Goal: Use online tool/utility: Utilize a website feature to perform a specific function

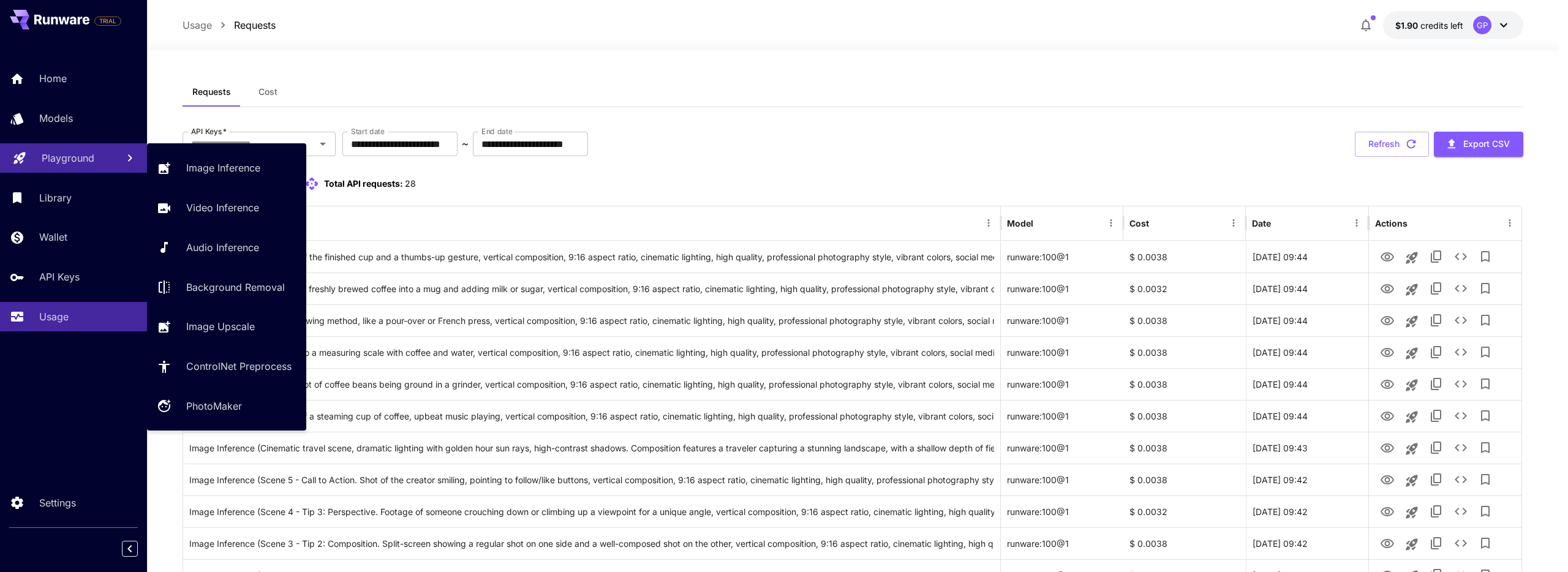
click at [81, 163] on p "Playground" at bounding box center [68, 157] width 52 height 14
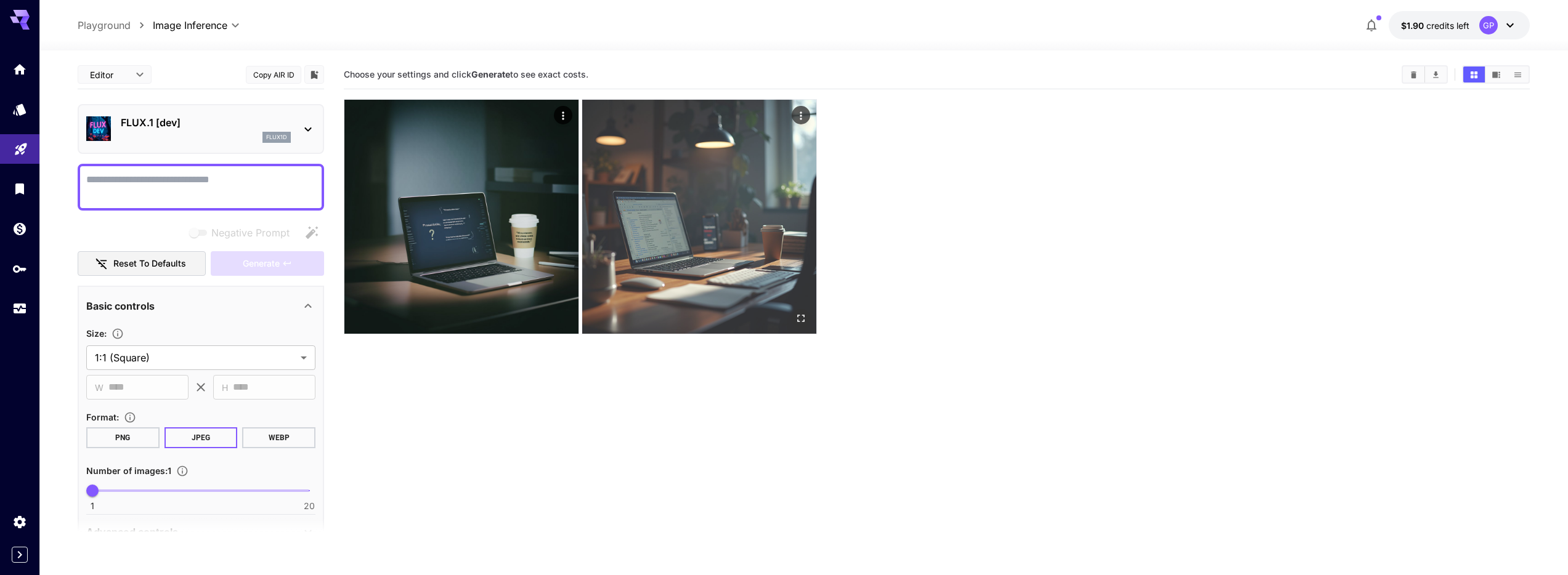
click at [759, 227] on img at bounding box center [699, 216] width 234 height 234
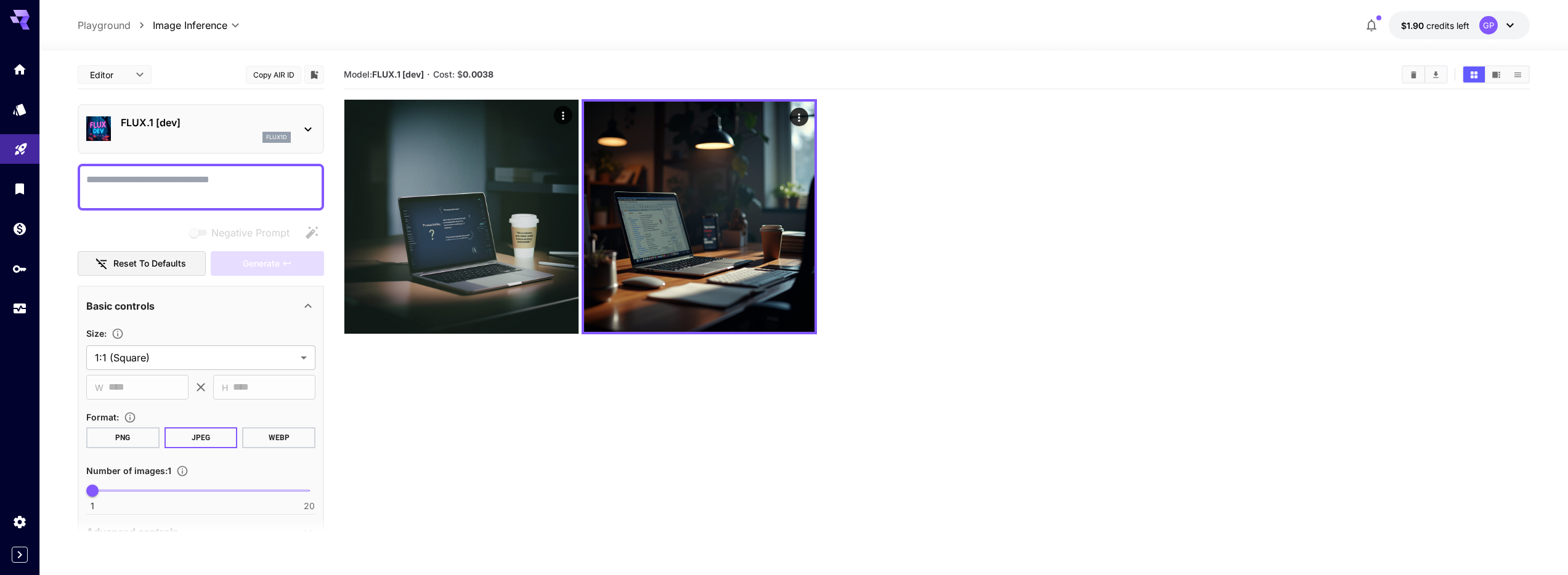
click at [260, 139] on div "flux1d" at bounding box center [205, 137] width 170 height 11
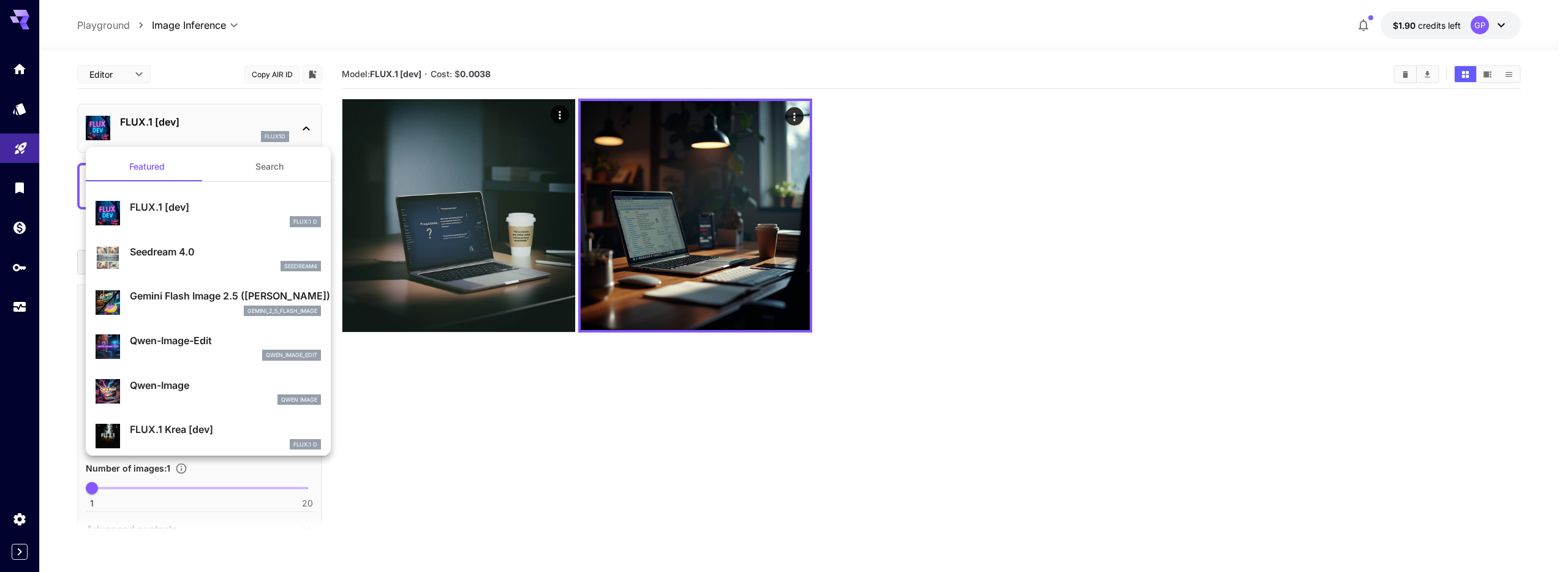
click at [259, 137] on div at bounding box center [784, 286] width 1568 height 572
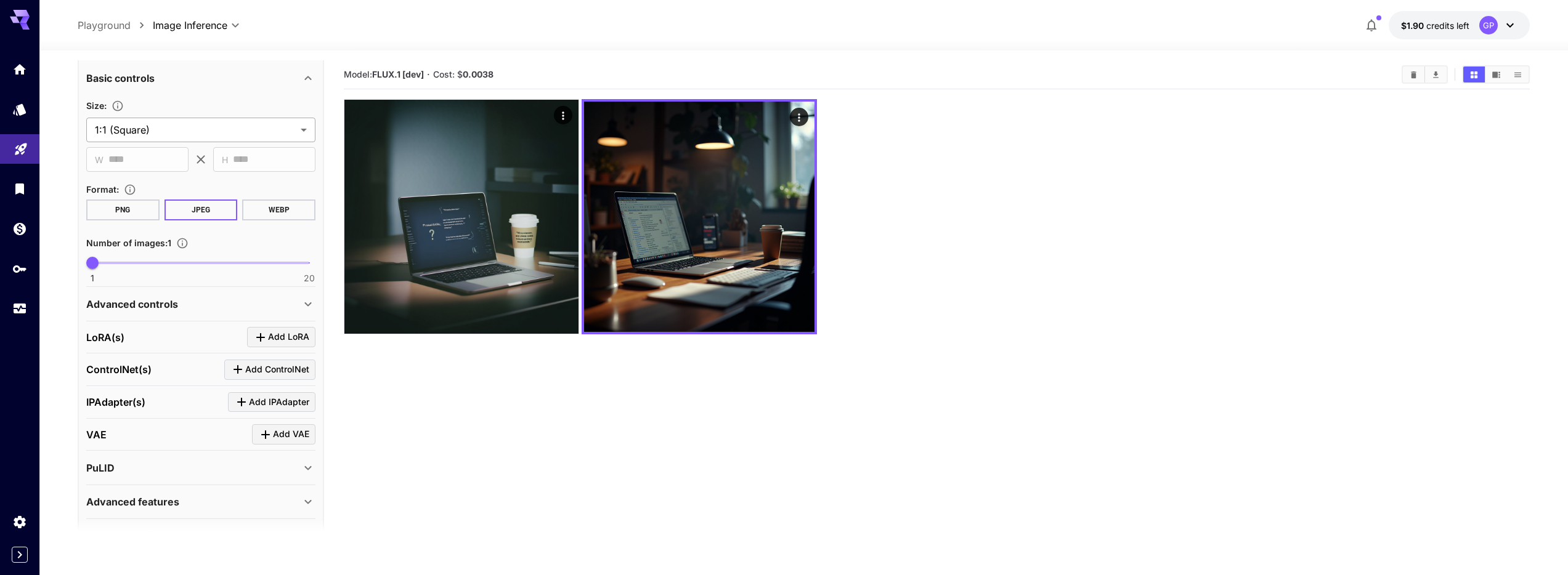
scroll to position [264, 0]
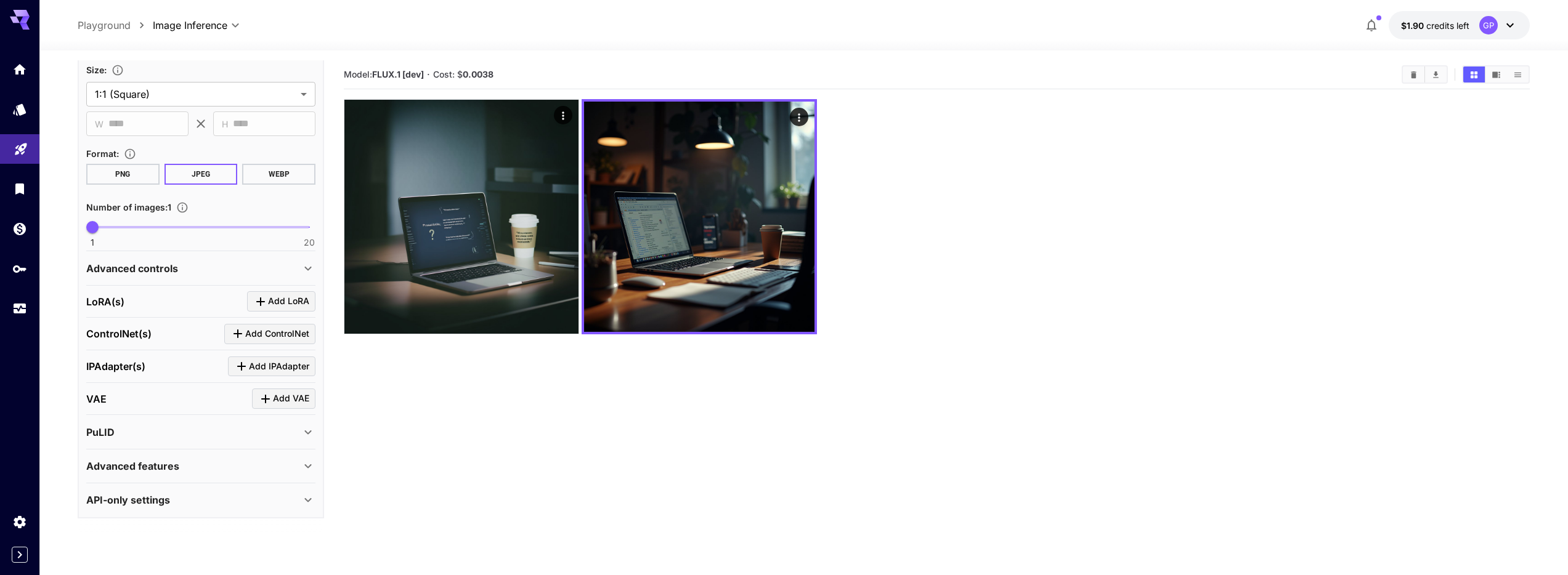
click at [145, 175] on button "PNG" at bounding box center [123, 174] width 74 height 21
click at [78, 258] on div "**********" at bounding box center [201, 270] width 246 height 495
click at [114, 275] on p "Advanced controls" at bounding box center [132, 268] width 92 height 15
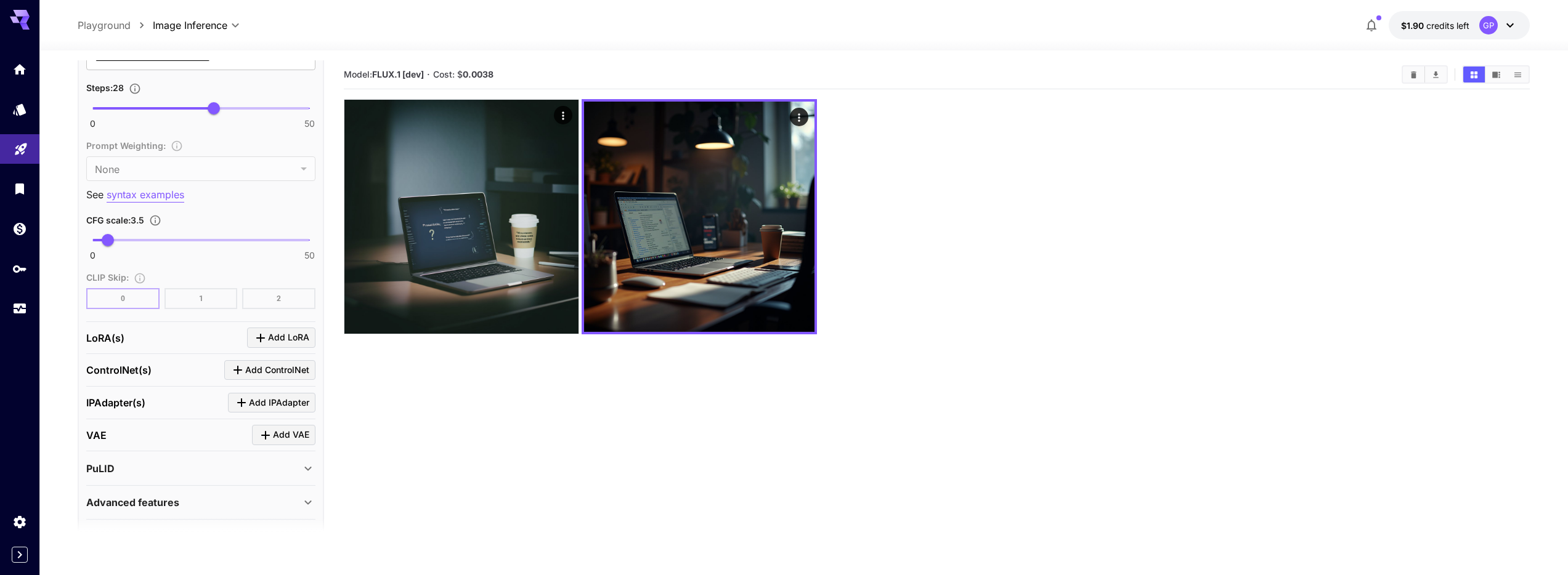
scroll to position [874, 0]
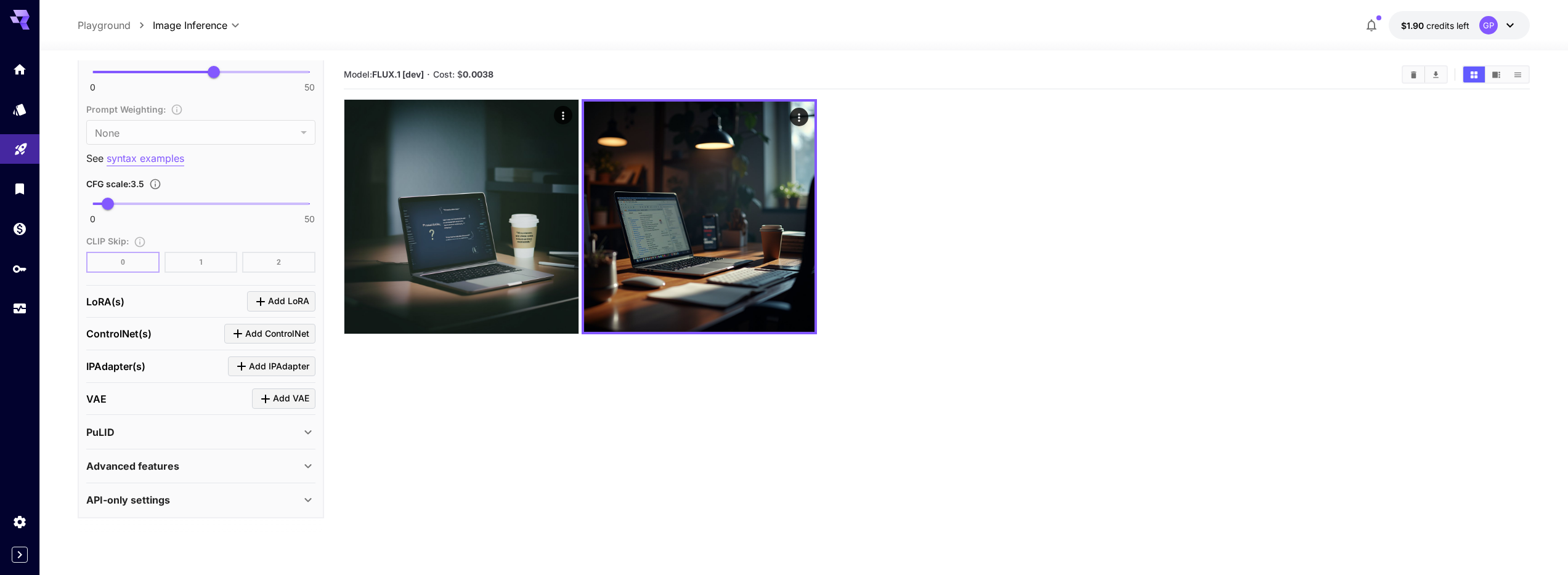
click at [185, 472] on div "Advanced features" at bounding box center [193, 465] width 214 height 15
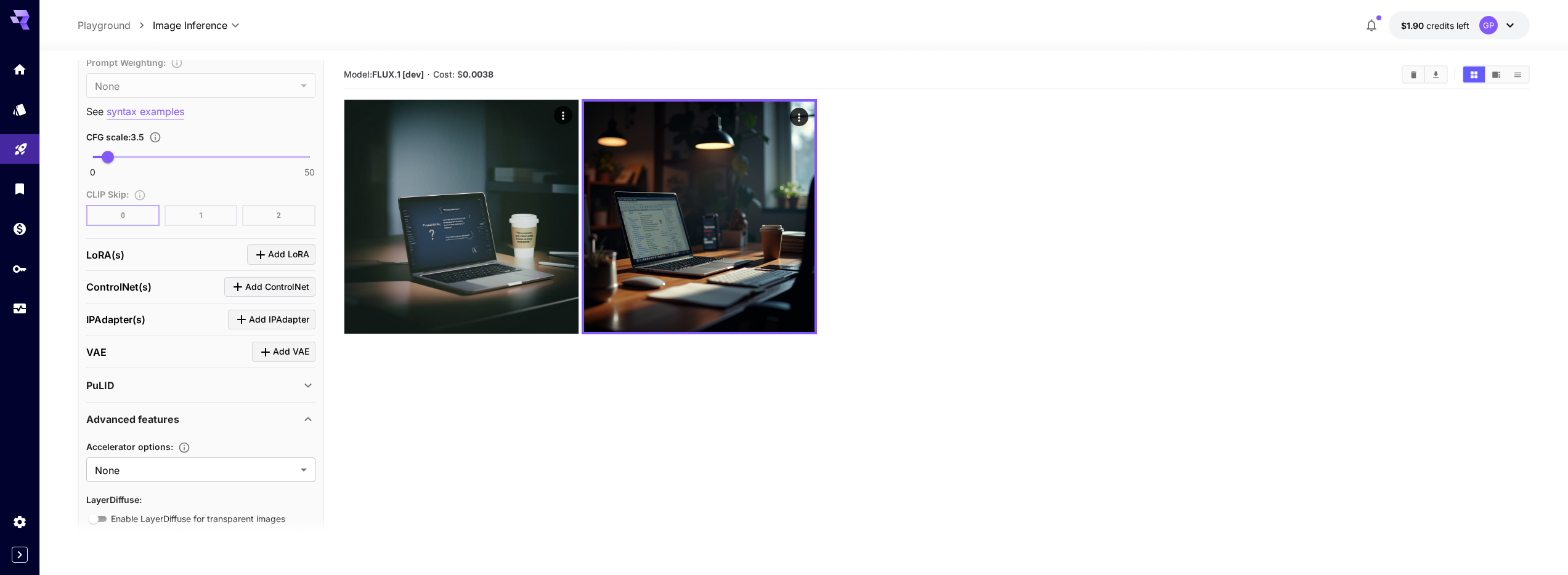
scroll to position [976, 0]
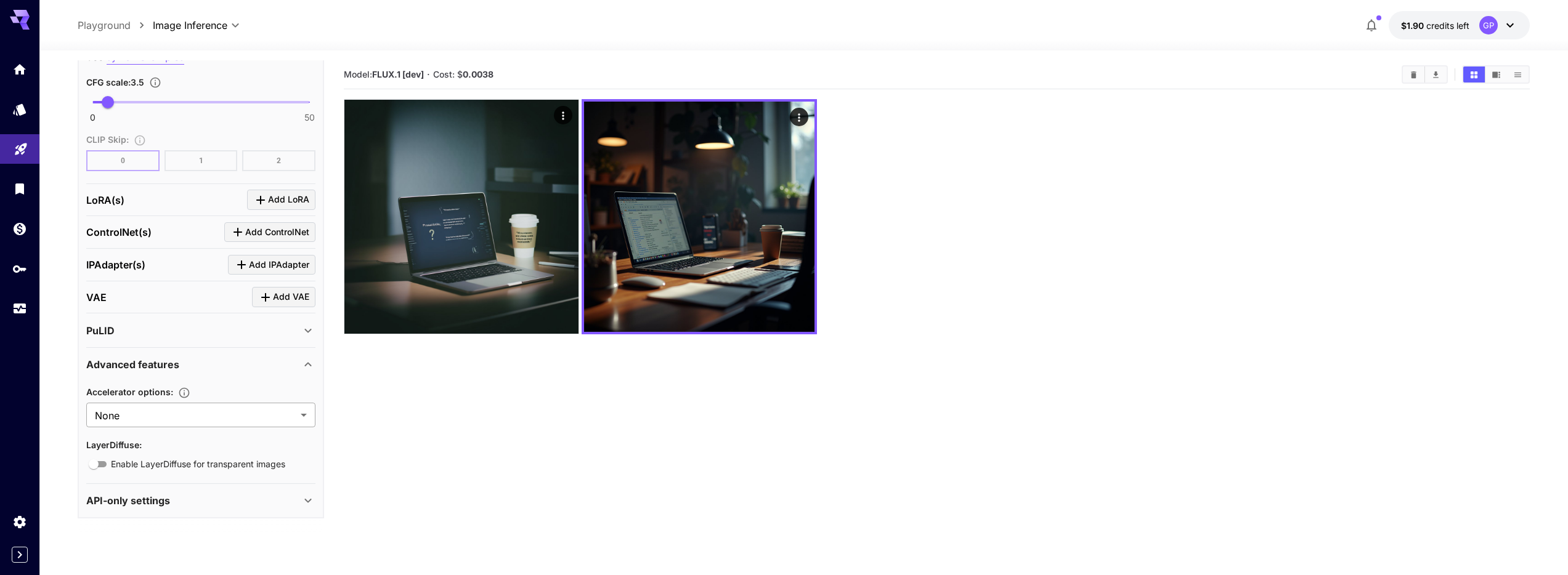
click at [215, 418] on body "**********" at bounding box center [784, 336] width 1568 height 672
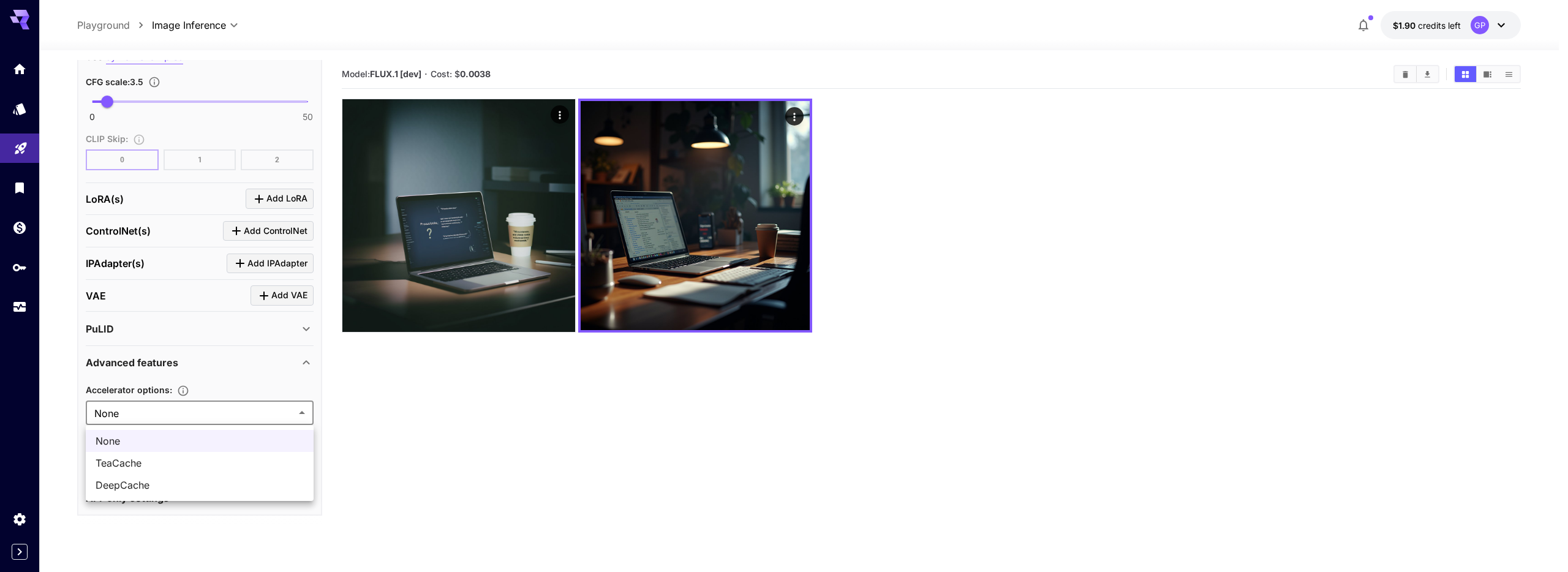
click at [195, 323] on div at bounding box center [784, 286] width 1568 height 572
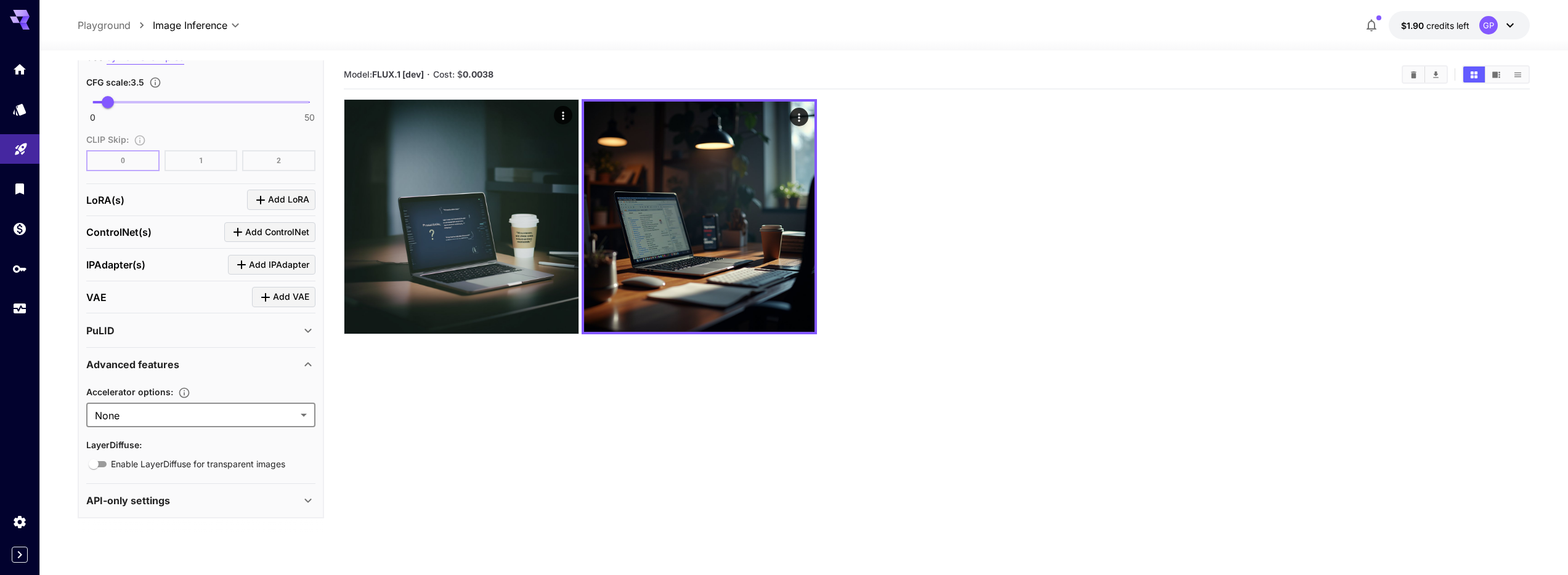
click at [195, 327] on div "PuLID" at bounding box center [193, 330] width 214 height 15
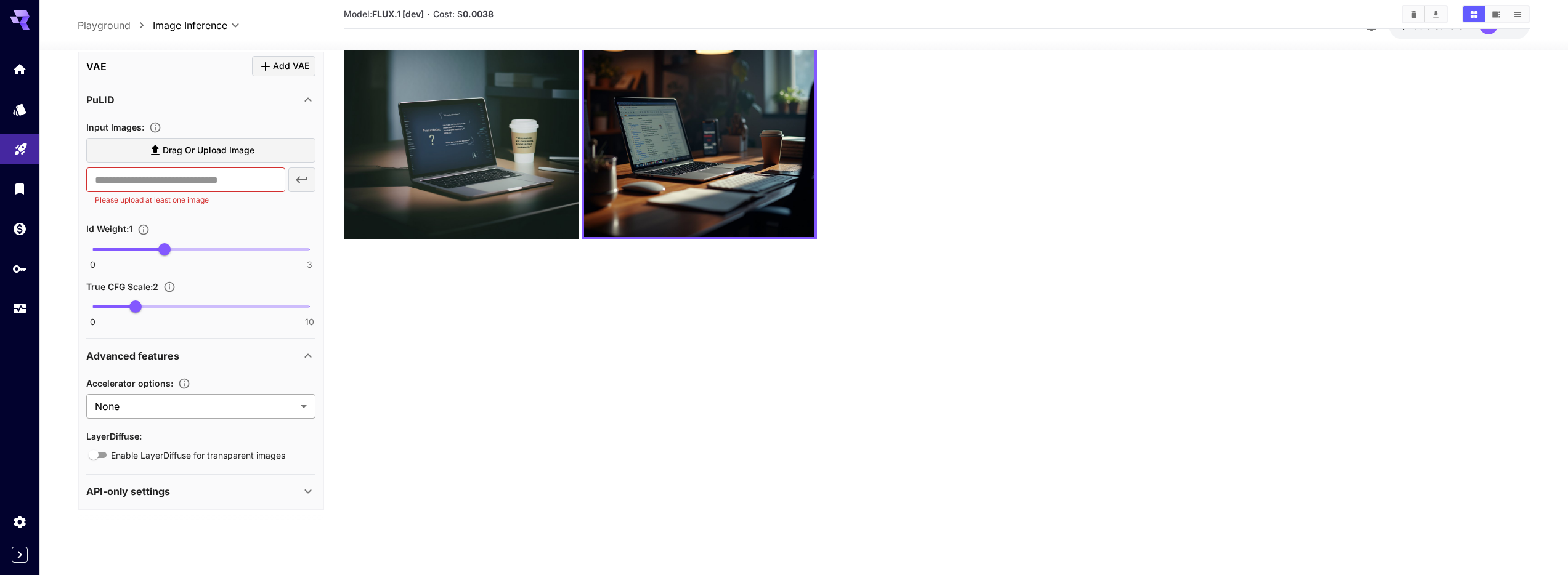
scroll to position [97, 0]
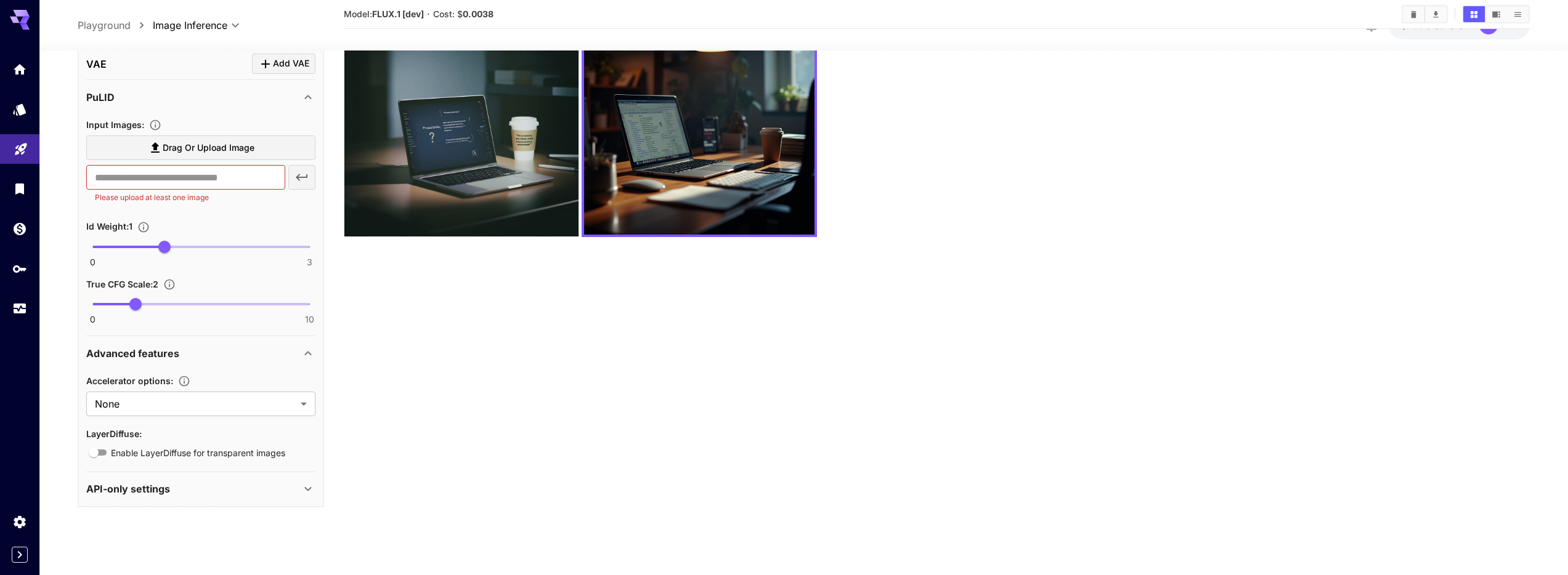
click at [249, 490] on div "API-only settings" at bounding box center [193, 489] width 214 height 15
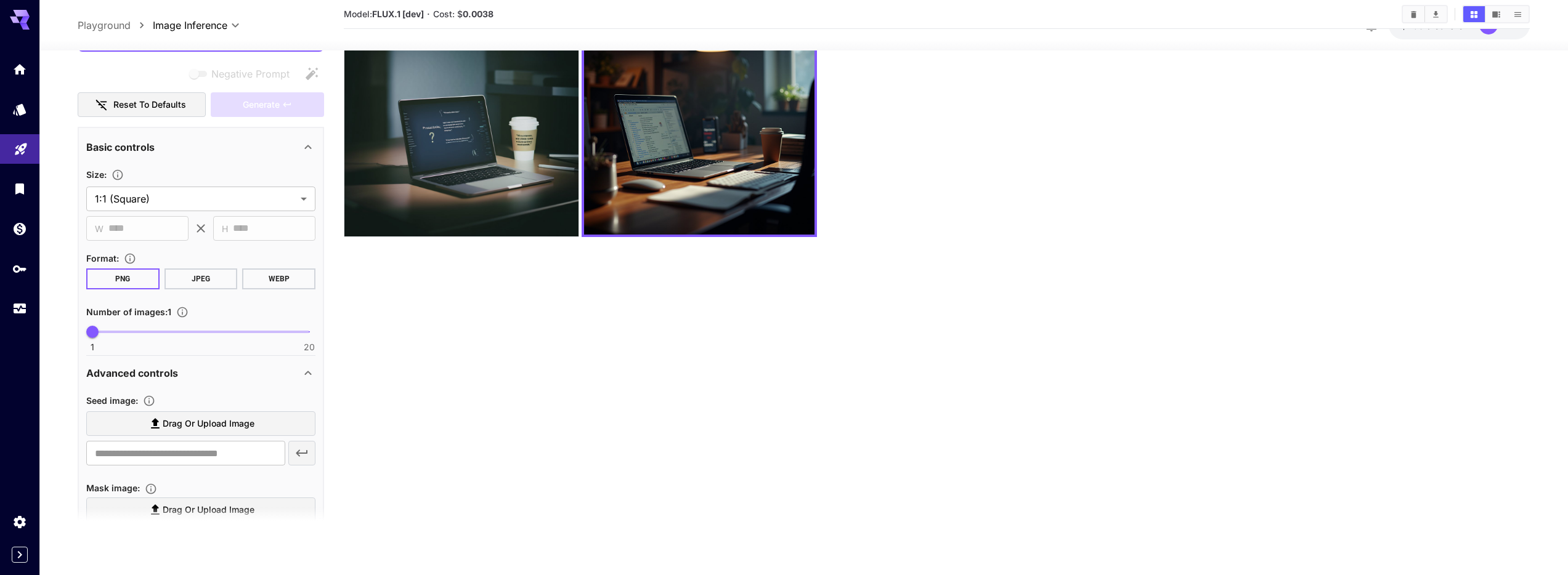
scroll to position [56, 0]
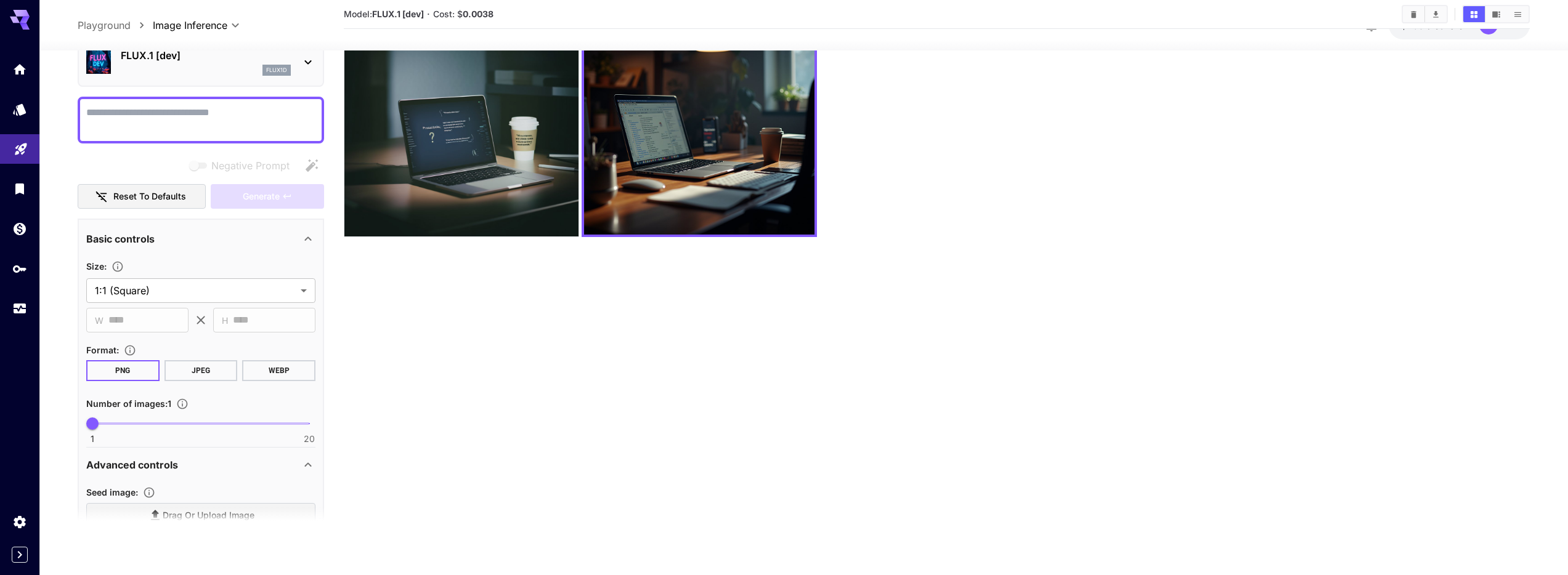
click at [219, 238] on div "Basic controls" at bounding box center [193, 239] width 214 height 15
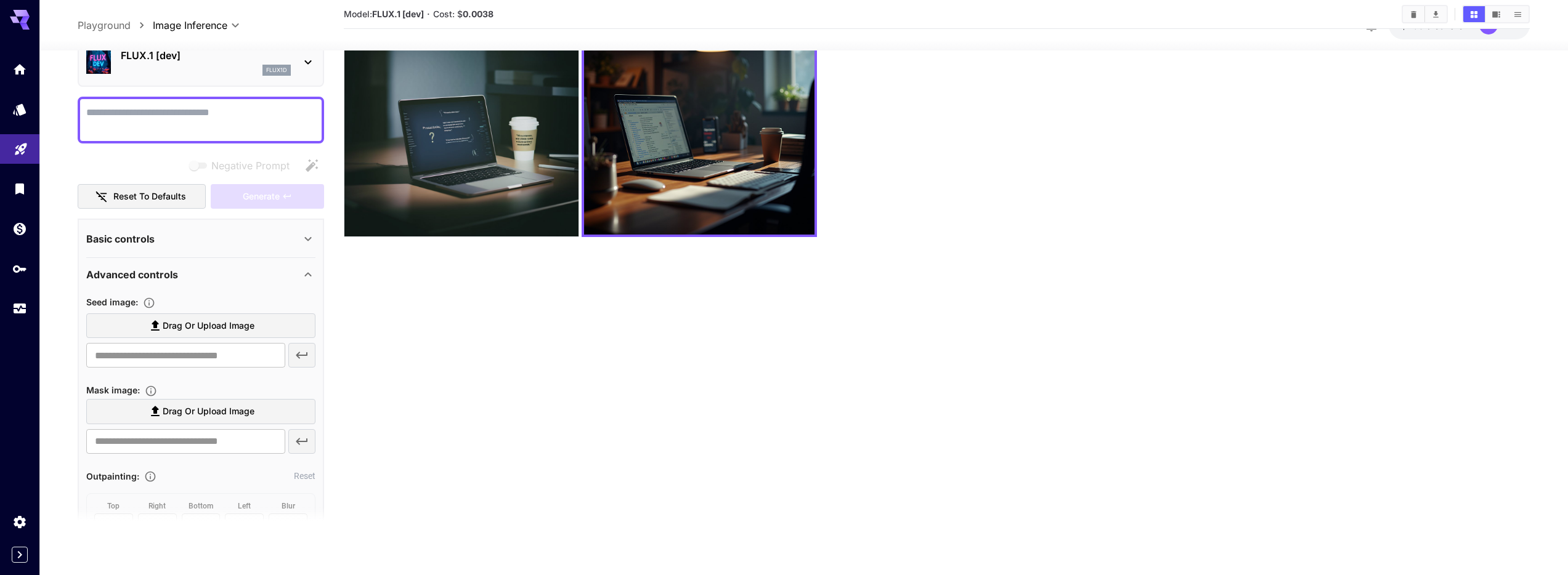
click at [219, 238] on div "Basic controls" at bounding box center [193, 239] width 214 height 15
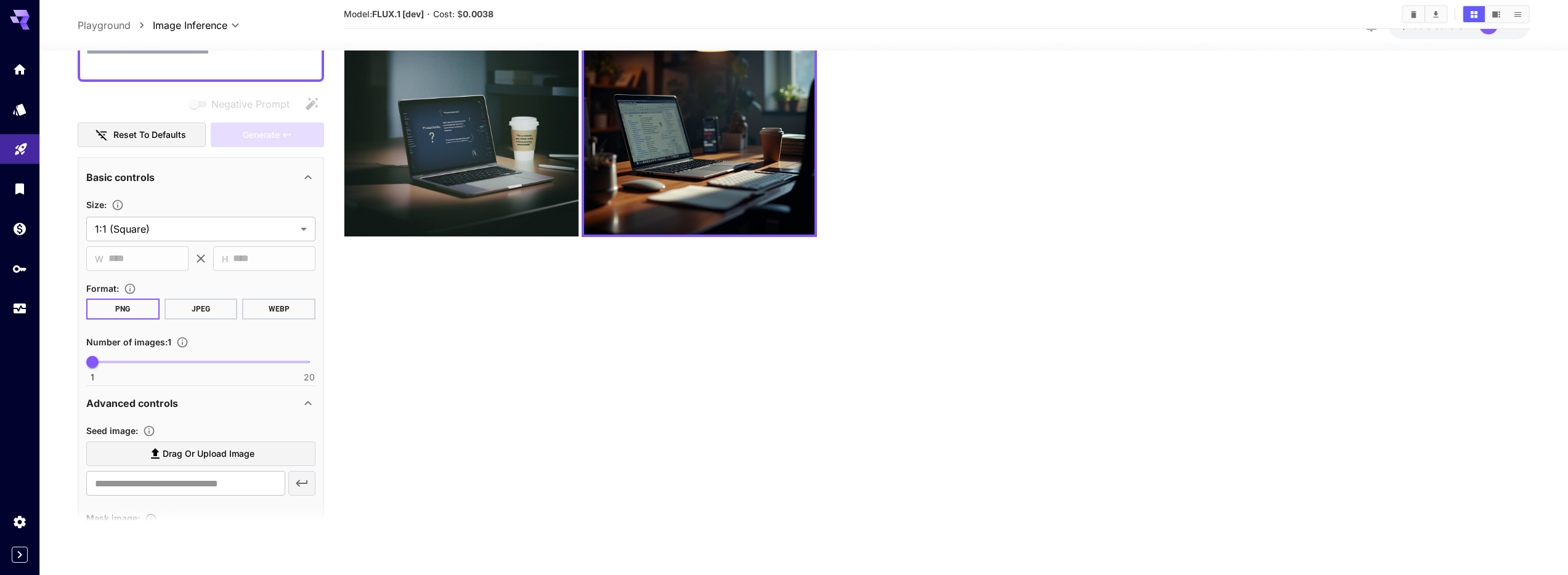
scroll to position [134, 0]
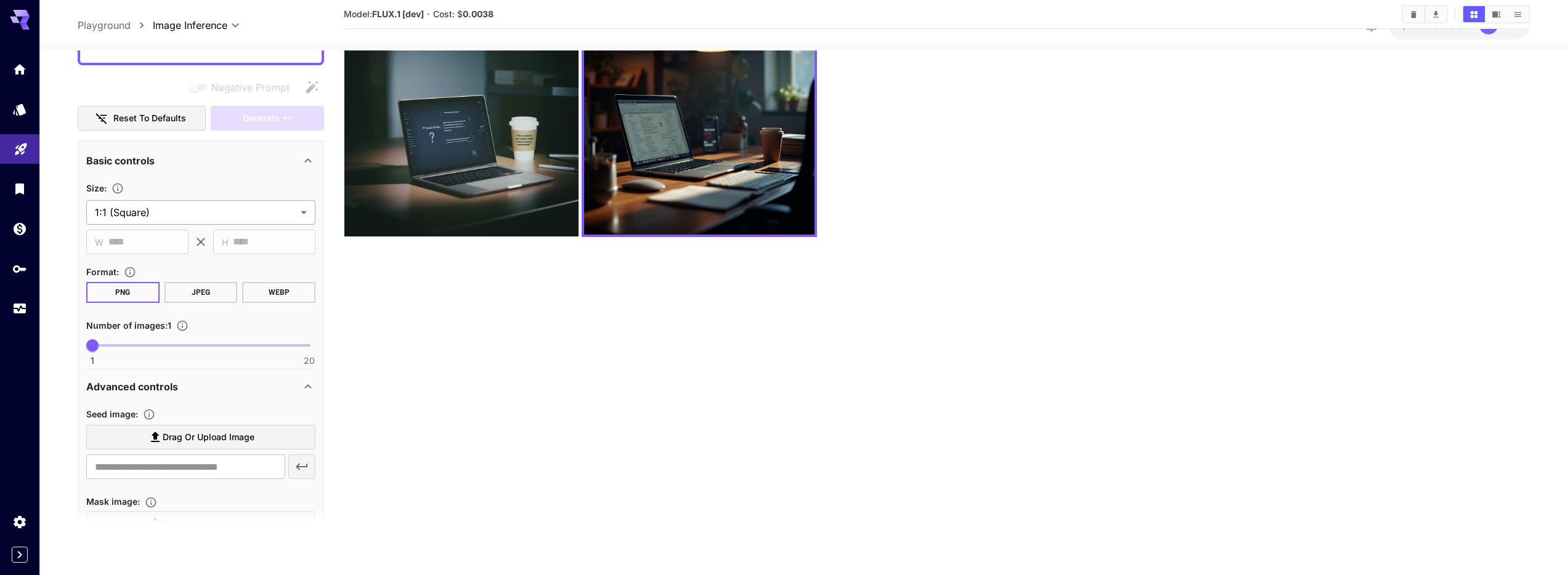
click at [233, 205] on body "**********" at bounding box center [784, 239] width 1568 height 672
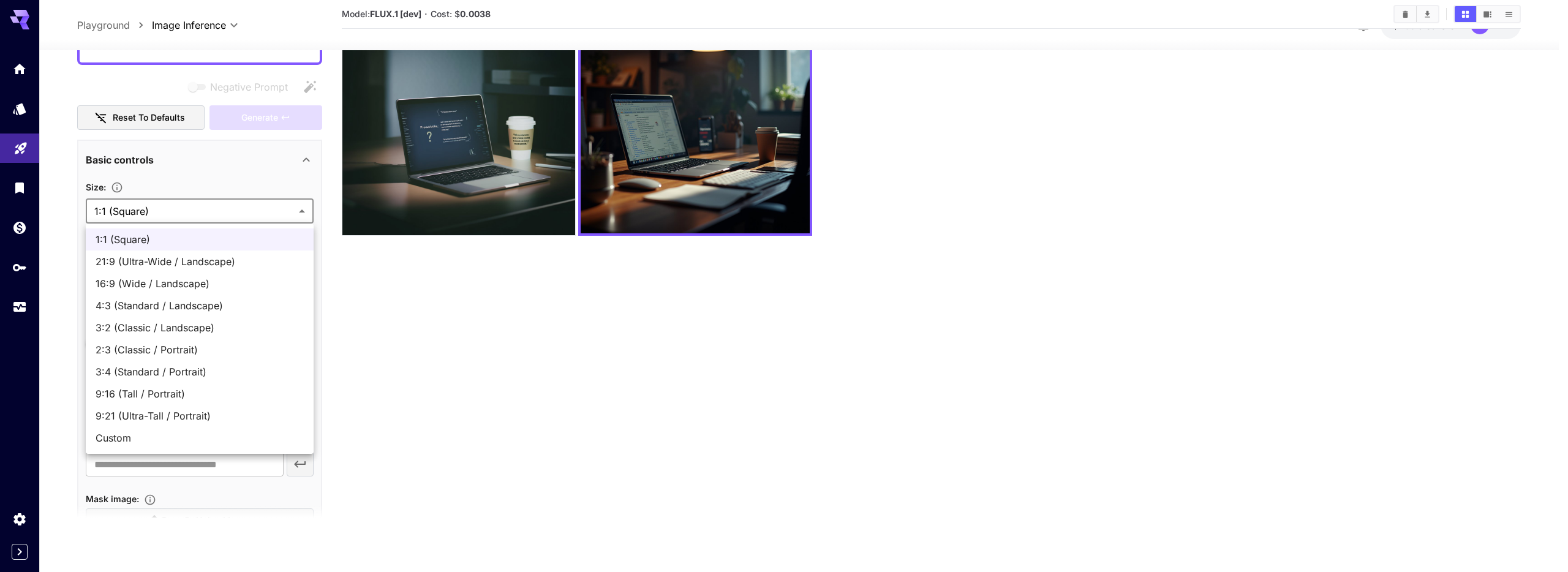
click at [242, 393] on span "9:16 (Tall / Portrait)" at bounding box center [199, 393] width 208 height 14
type input "**********"
type input "***"
type input "****"
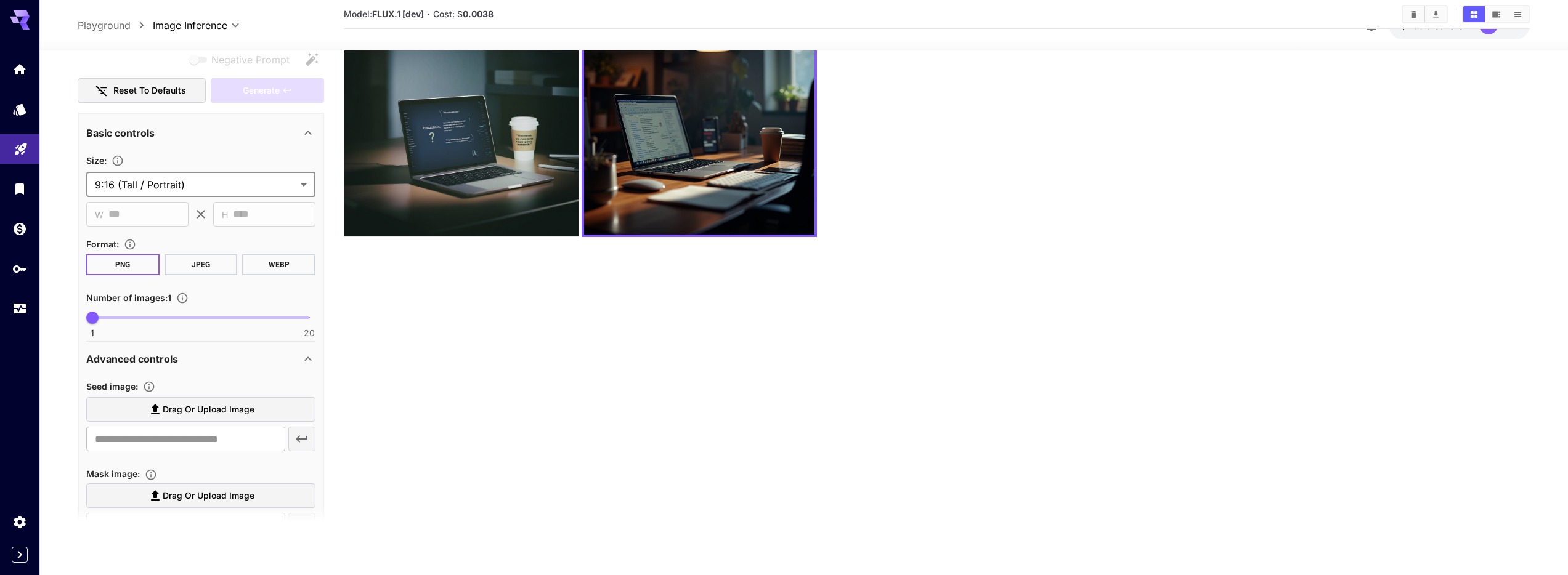
scroll to position [0, 0]
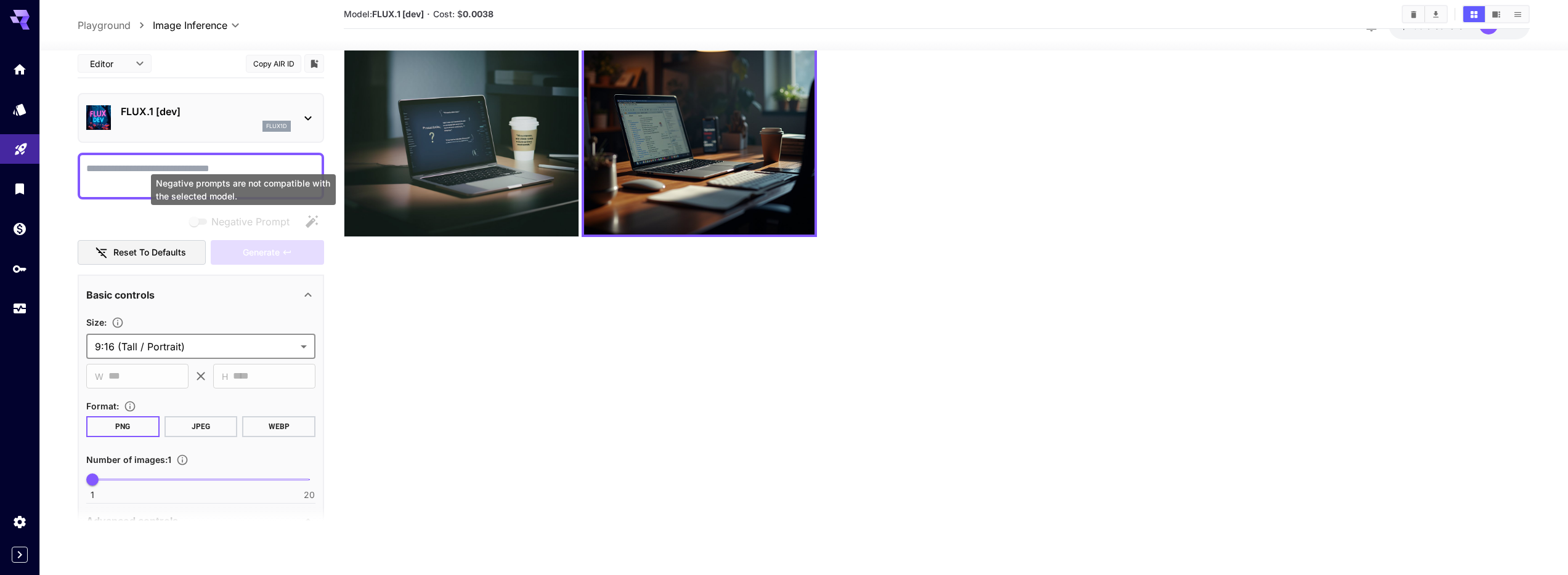
click at [218, 173] on div "Negative prompts are not compatible with the selected model." at bounding box center [244, 193] width 187 height 41
click at [392, 15] on b "FLUX.1 [dev]" at bounding box center [398, 13] width 52 height 10
click at [270, 117] on p "FLUX.1 [dev]" at bounding box center [205, 111] width 170 height 15
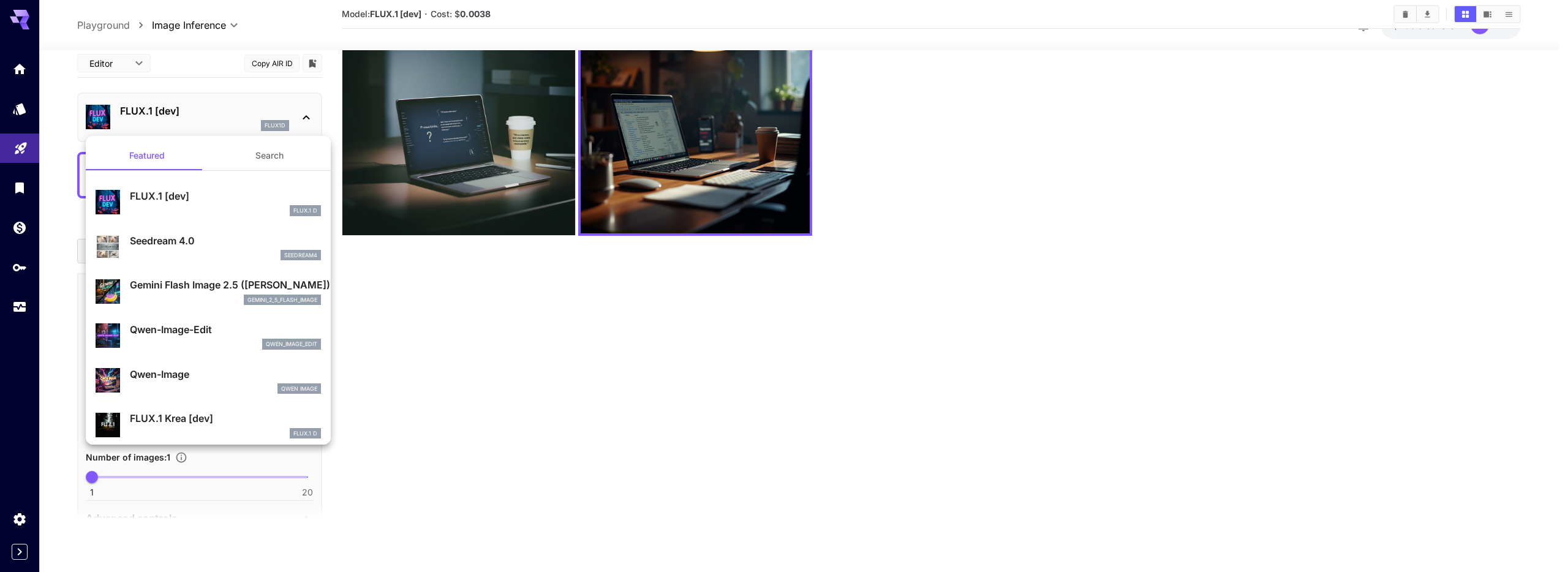
click at [266, 346] on p "qwen_image_edit" at bounding box center [291, 344] width 52 height 8
type input "*"
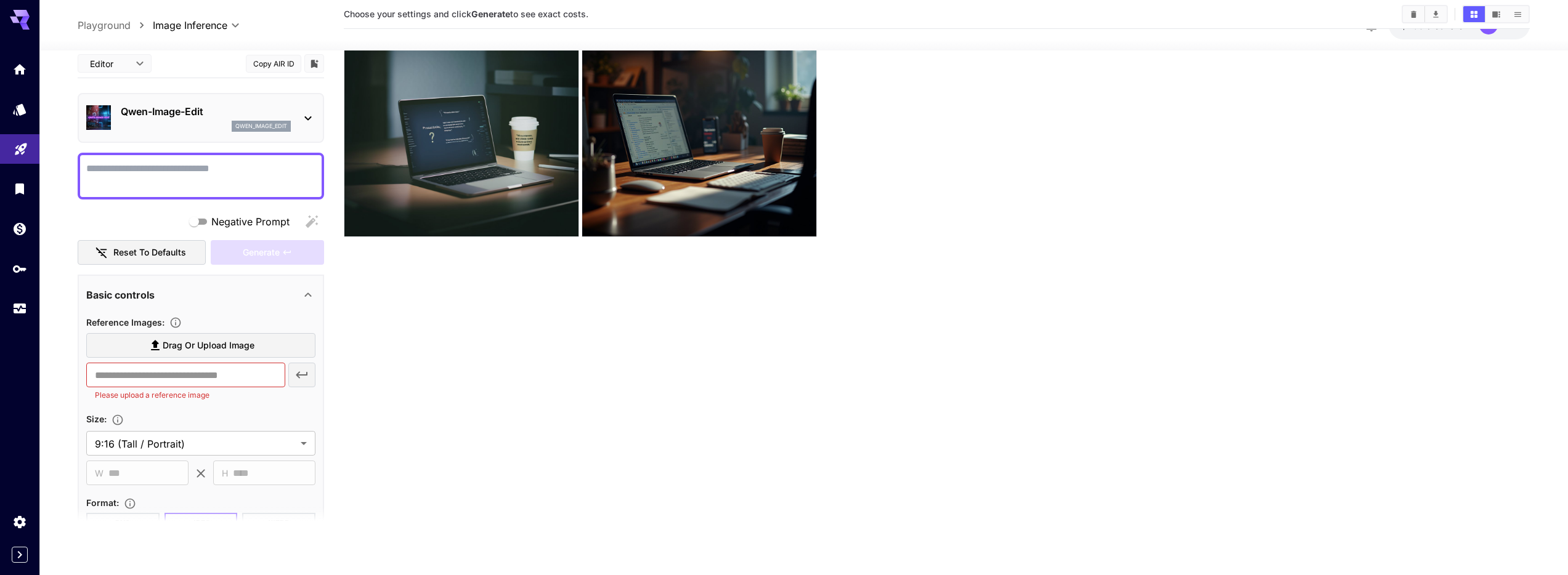
click at [242, 128] on p "qwen_image_edit" at bounding box center [261, 126] width 52 height 8
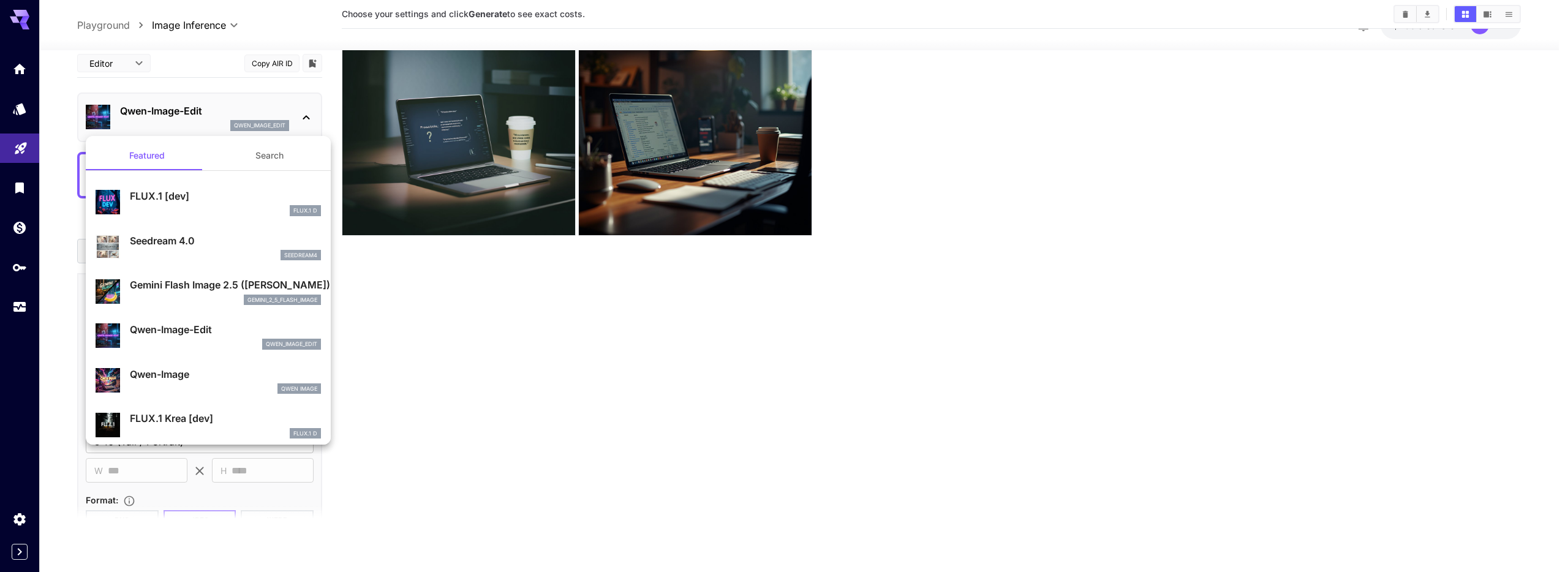
click at [237, 280] on p "Gemini Flash Image 2.5 ([PERSON_NAME])" at bounding box center [225, 284] width 191 height 14
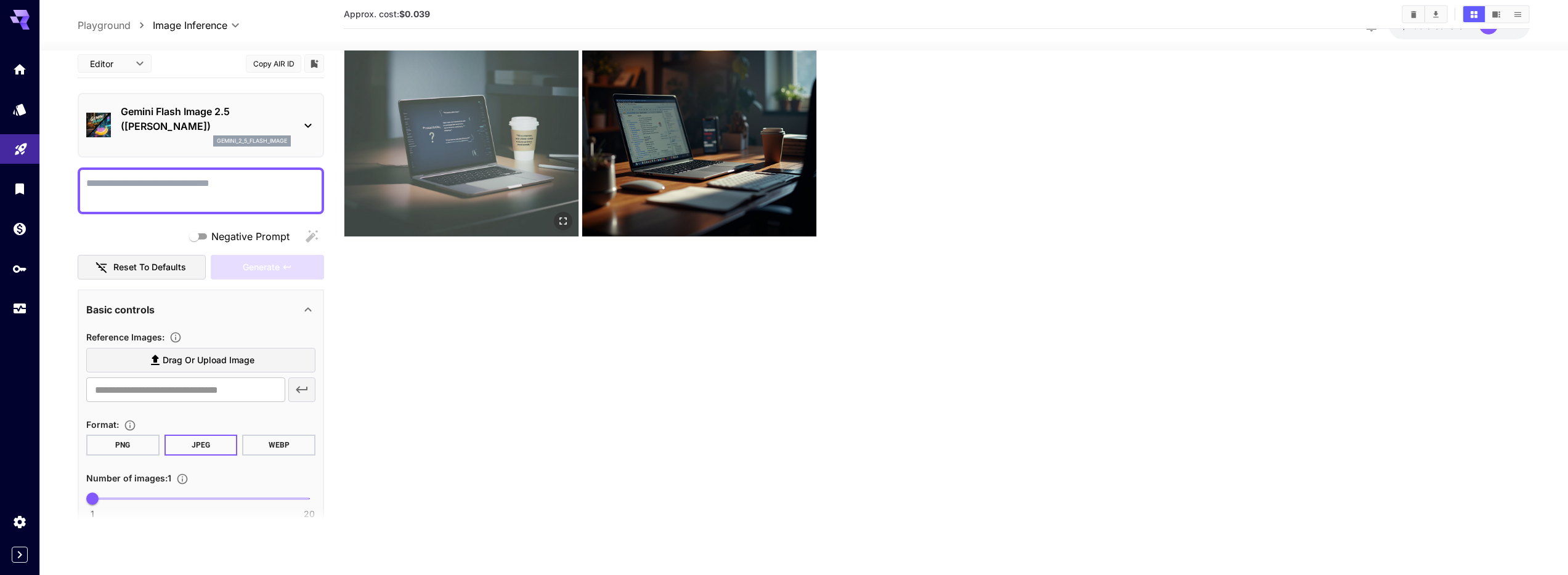
click at [506, 156] on img at bounding box center [461, 119] width 234 height 234
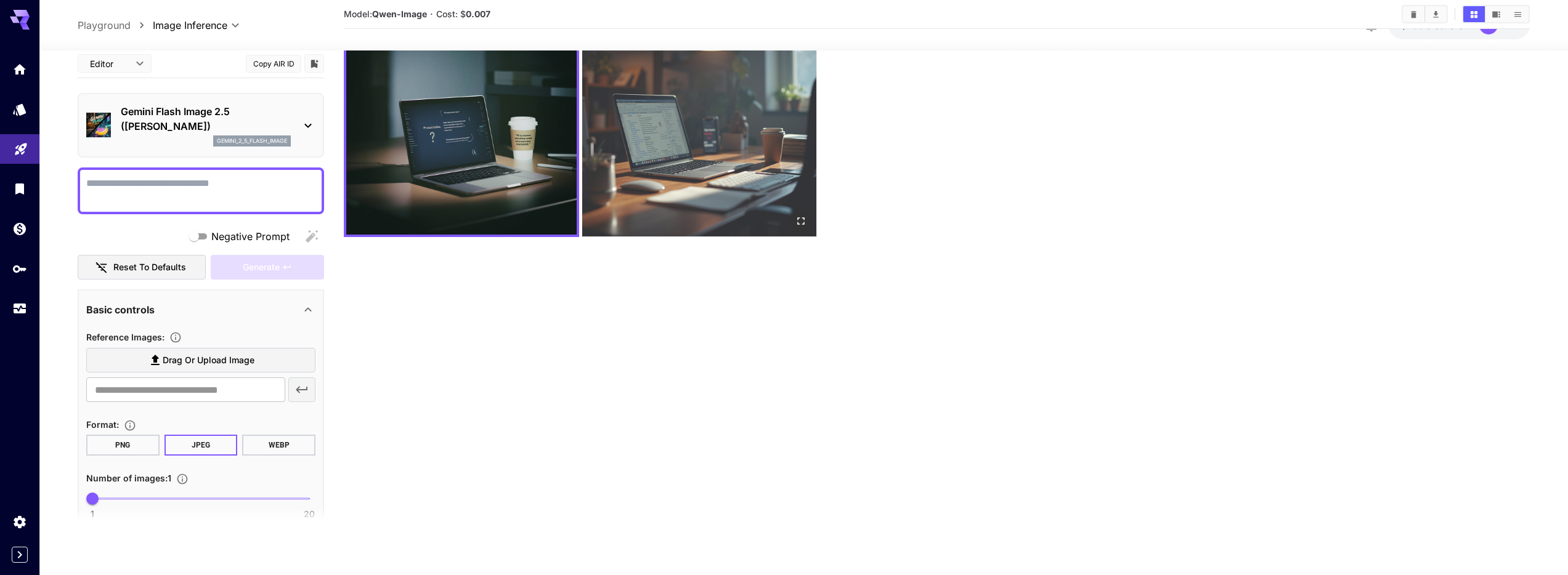
click at [689, 164] on img at bounding box center [699, 119] width 234 height 234
